Goal: Task Accomplishment & Management: Manage account settings

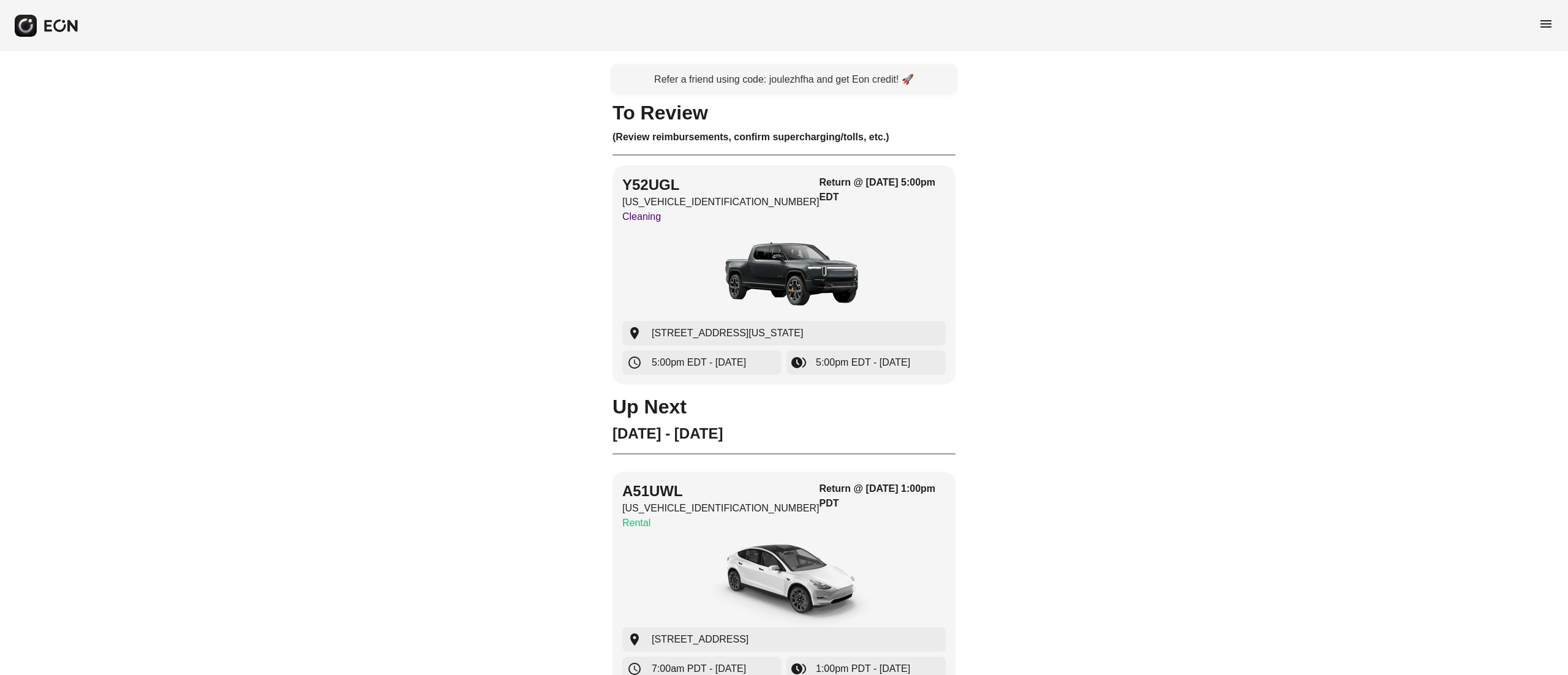
click at [1544, 16] on span "menu" at bounding box center [1546, 24] width 15 height 15
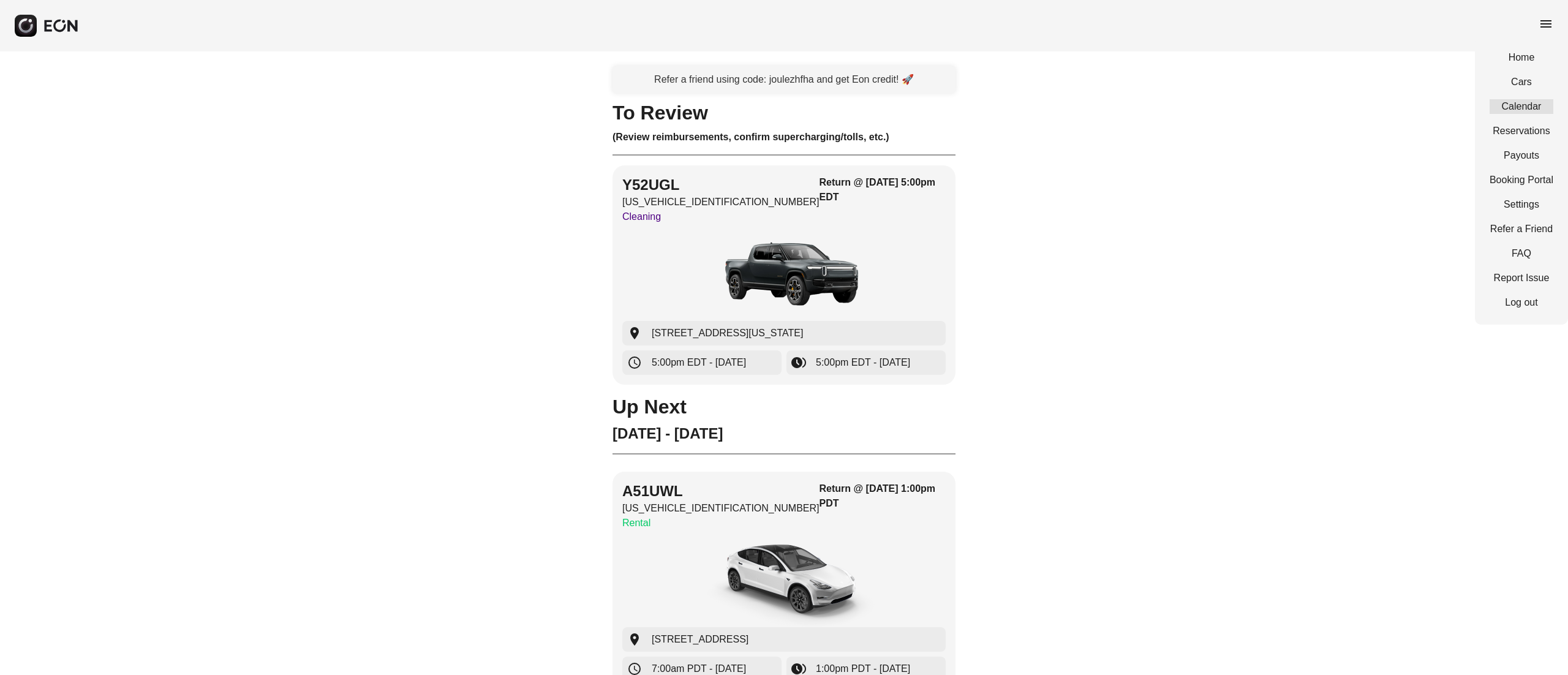
click at [1524, 109] on link "Calendar" at bounding box center [1521, 107] width 64 height 15
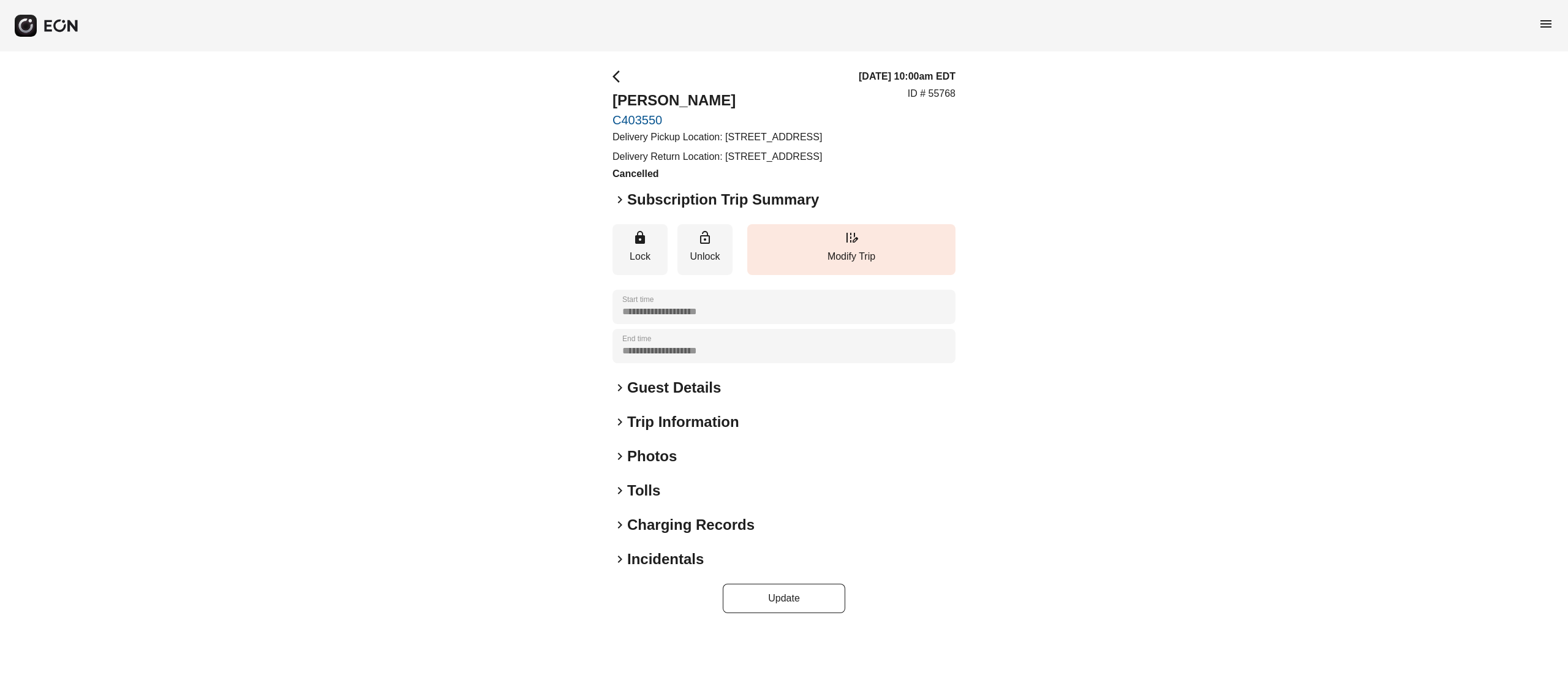
click at [1542, 19] on span "menu" at bounding box center [1546, 24] width 15 height 15
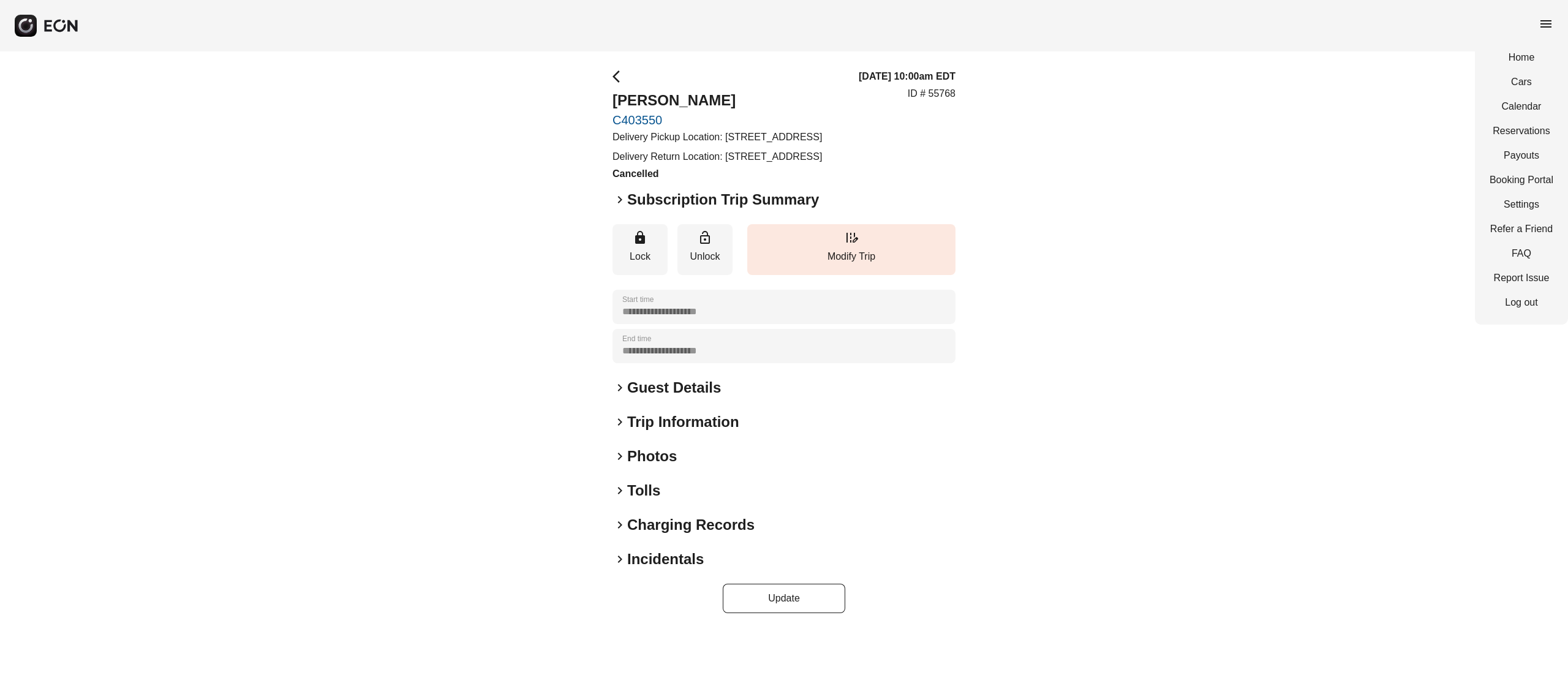
click at [1532, 171] on div "Home Cars Calendar Reservations Payouts Booking Portal Settings Refer a Friend …" at bounding box center [1521, 181] width 93 height 289
click at [1535, 173] on link "Booking Portal" at bounding box center [1521, 180] width 64 height 15
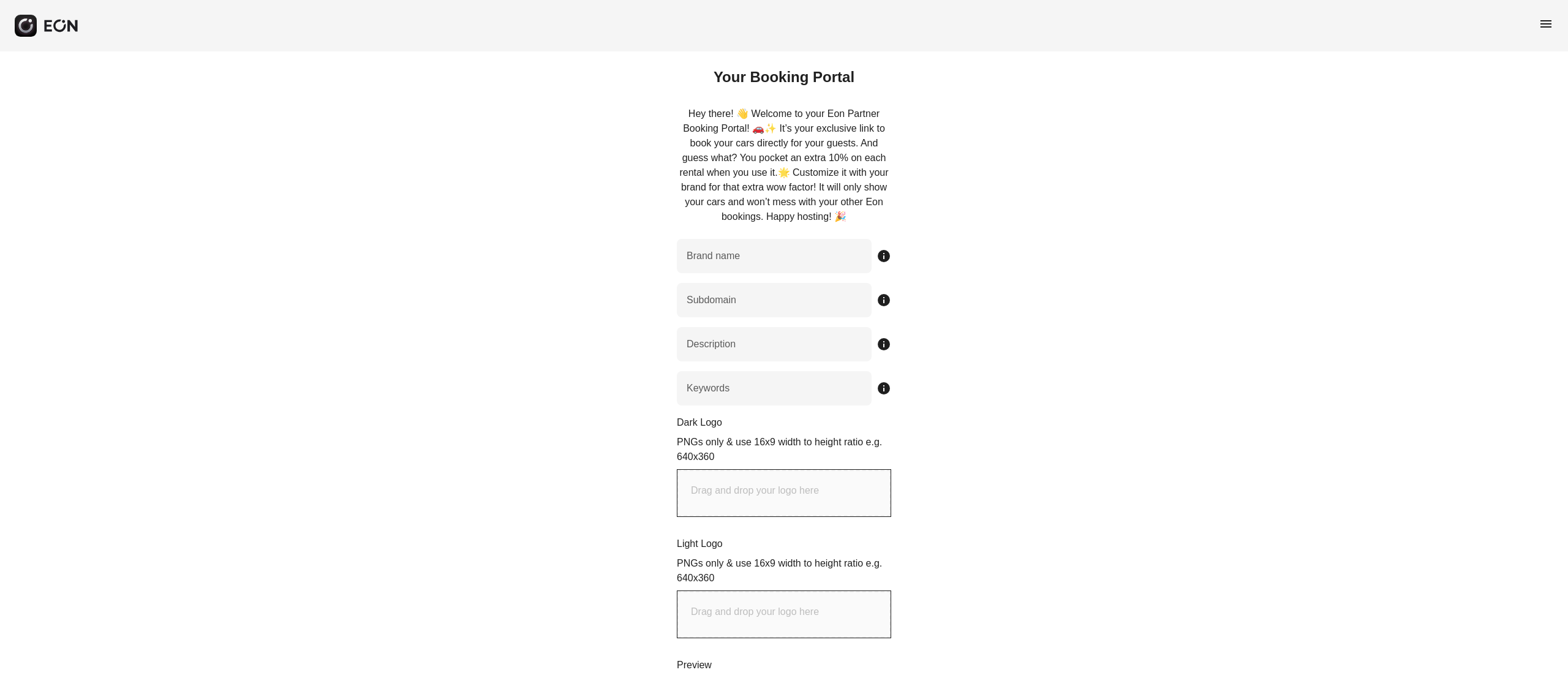
type name "*********"
type input "******"
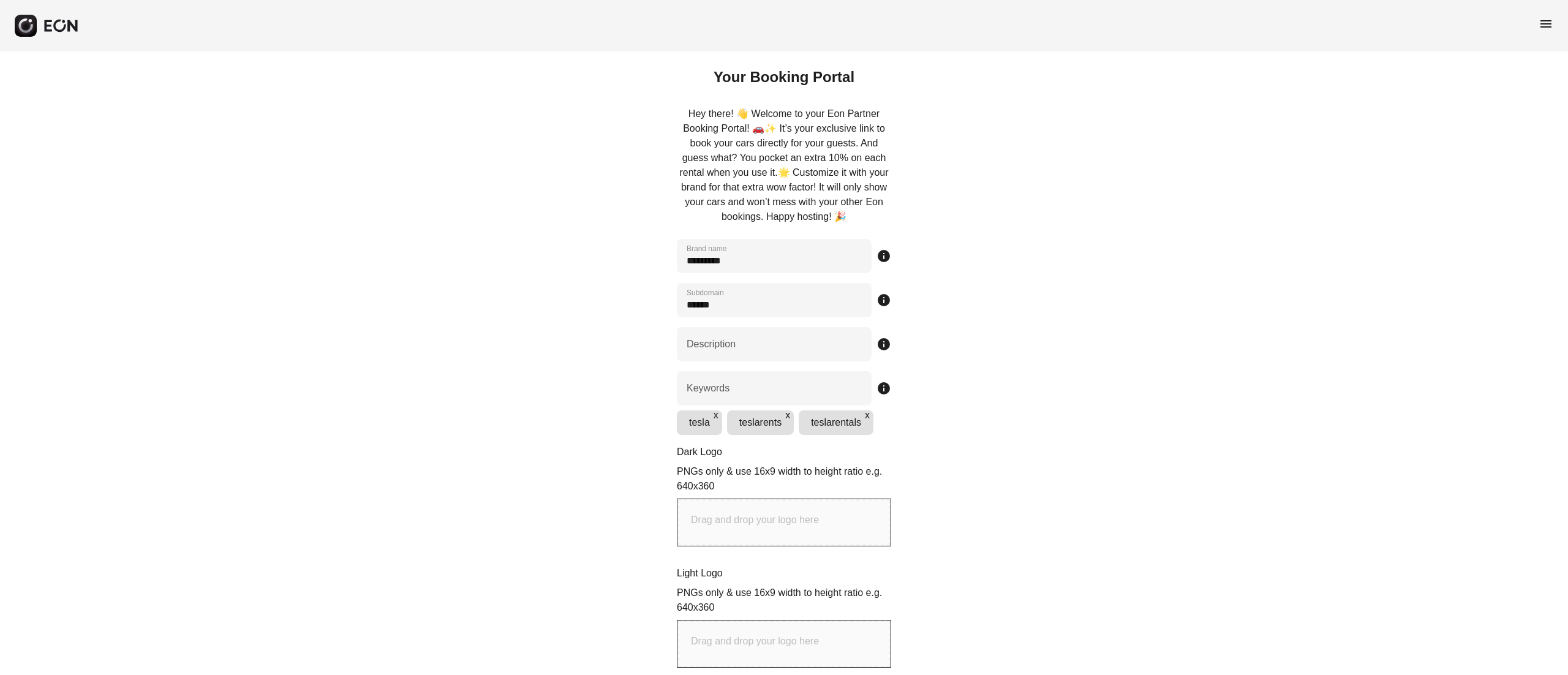
click at [1535, 44] on div "menu" at bounding box center [784, 26] width 1568 height 52
click at [1542, 70] on div "Your Booking Portal Hey there! 👋 Welcome to your Eon Partner Booking Portal! 🚗✨…" at bounding box center [784, 598] width 1568 height 1094
click at [1544, 28] on span "menu" at bounding box center [1546, 24] width 15 height 15
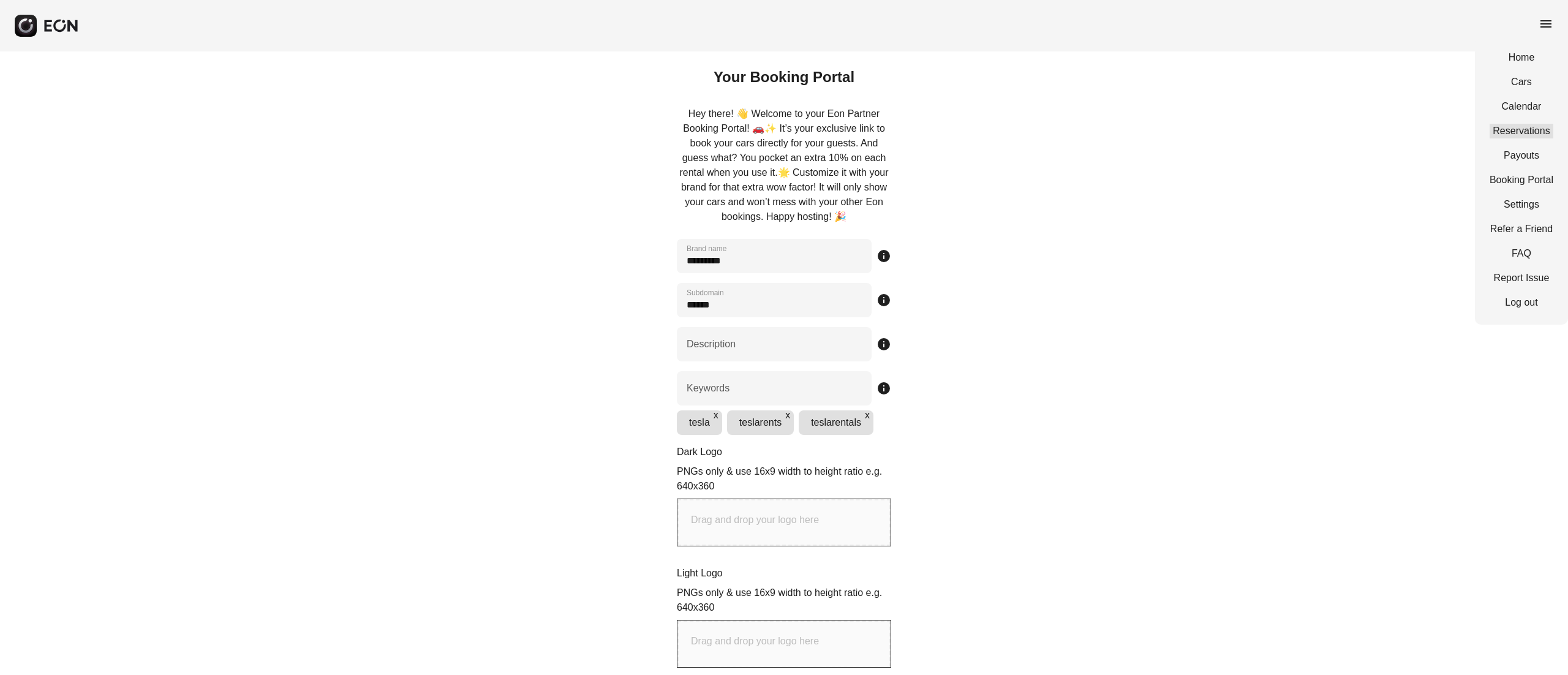
click at [1525, 131] on link "Reservations" at bounding box center [1521, 131] width 64 height 15
